Goal: Transaction & Acquisition: Book appointment/travel/reservation

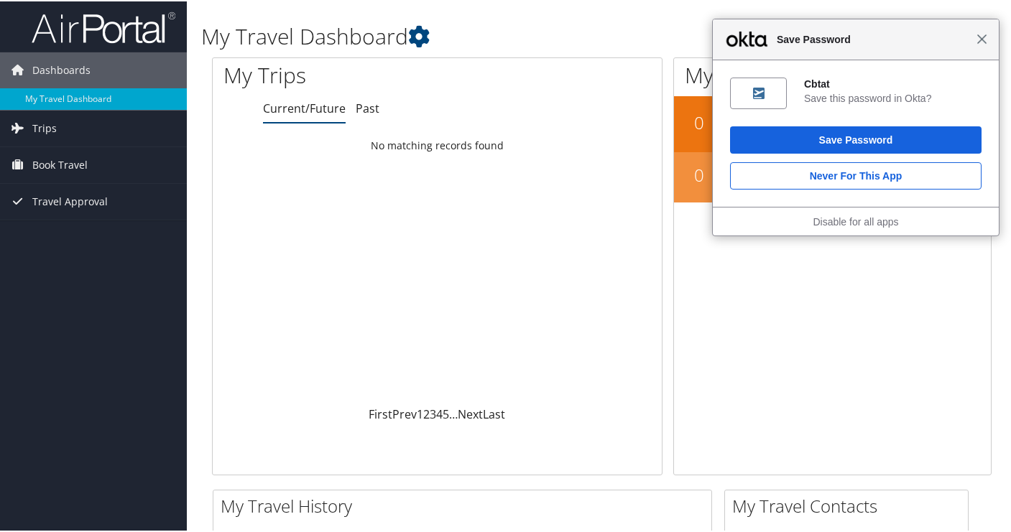
click at [977, 40] on span "Close" at bounding box center [982, 37] width 11 height 11
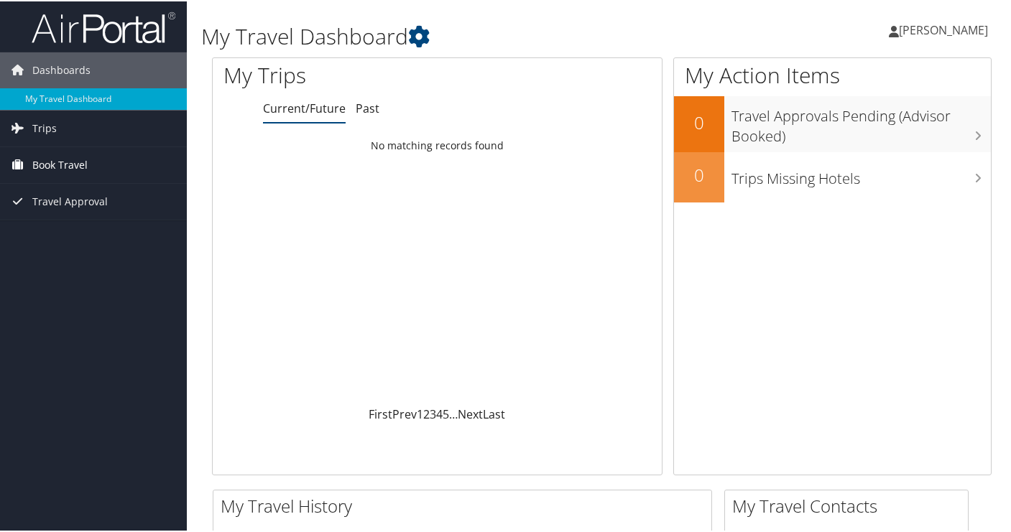
click at [97, 158] on link "Book Travel" at bounding box center [93, 164] width 187 height 36
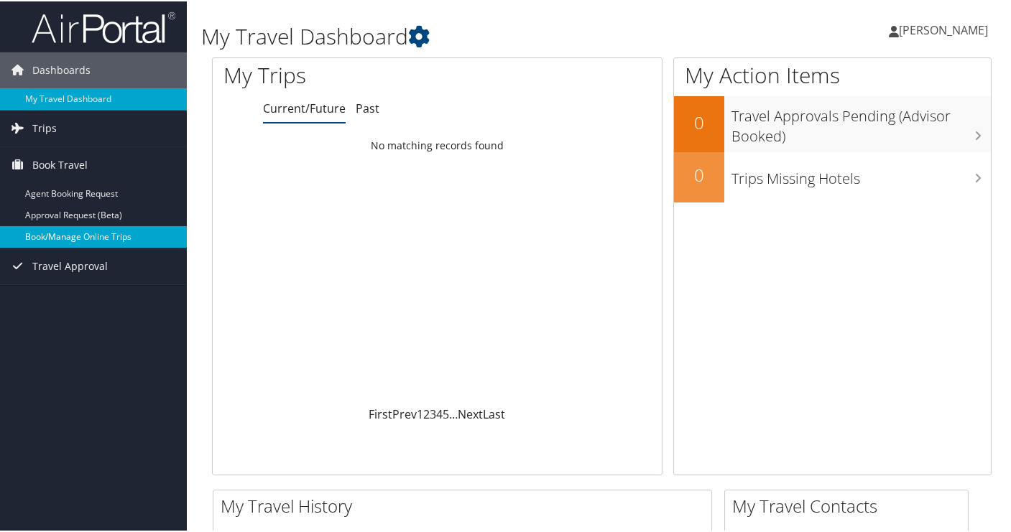
click at [106, 233] on link "Book/Manage Online Trips" at bounding box center [93, 236] width 187 height 22
